Goal: Task Accomplishment & Management: Complete application form

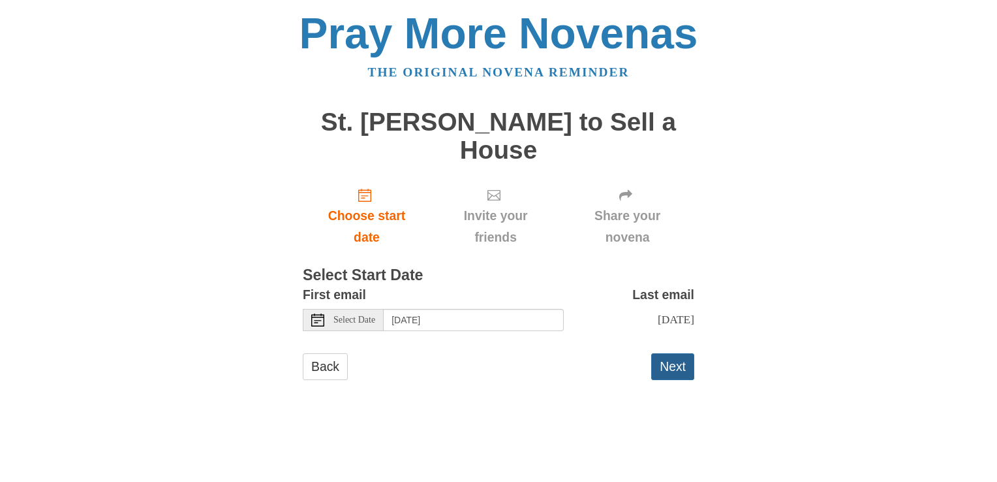
click at [671, 353] on button "Next" at bounding box center [672, 366] width 43 height 27
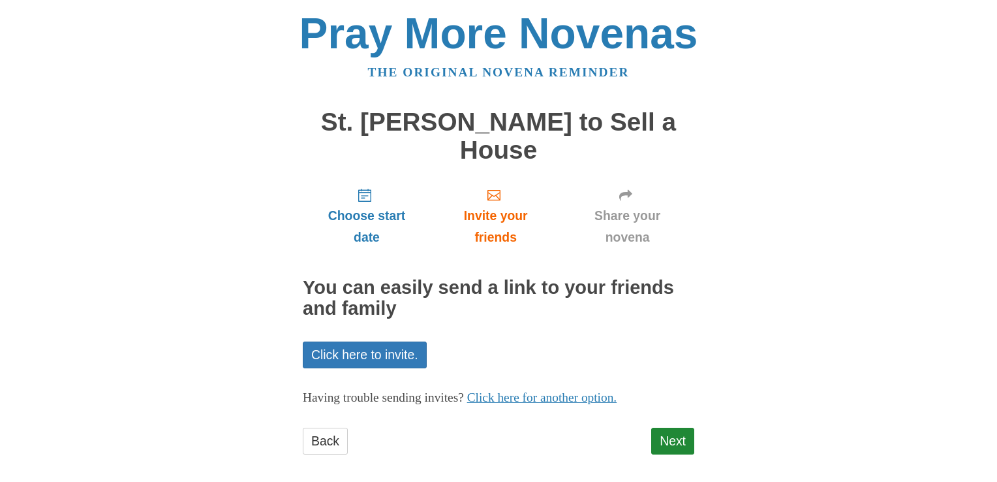
drag, startPoint x: 549, startPoint y: 290, endPoint x: 621, endPoint y: 274, distance: 74.3
click at [621, 274] on main "St. [PERSON_NAME] to Sell a House Choose start date Invite your friends Share y…" at bounding box center [499, 288] width 392 height 384
click at [672, 428] on link "Next" at bounding box center [672, 441] width 43 height 27
